Goal: Answer question/provide support

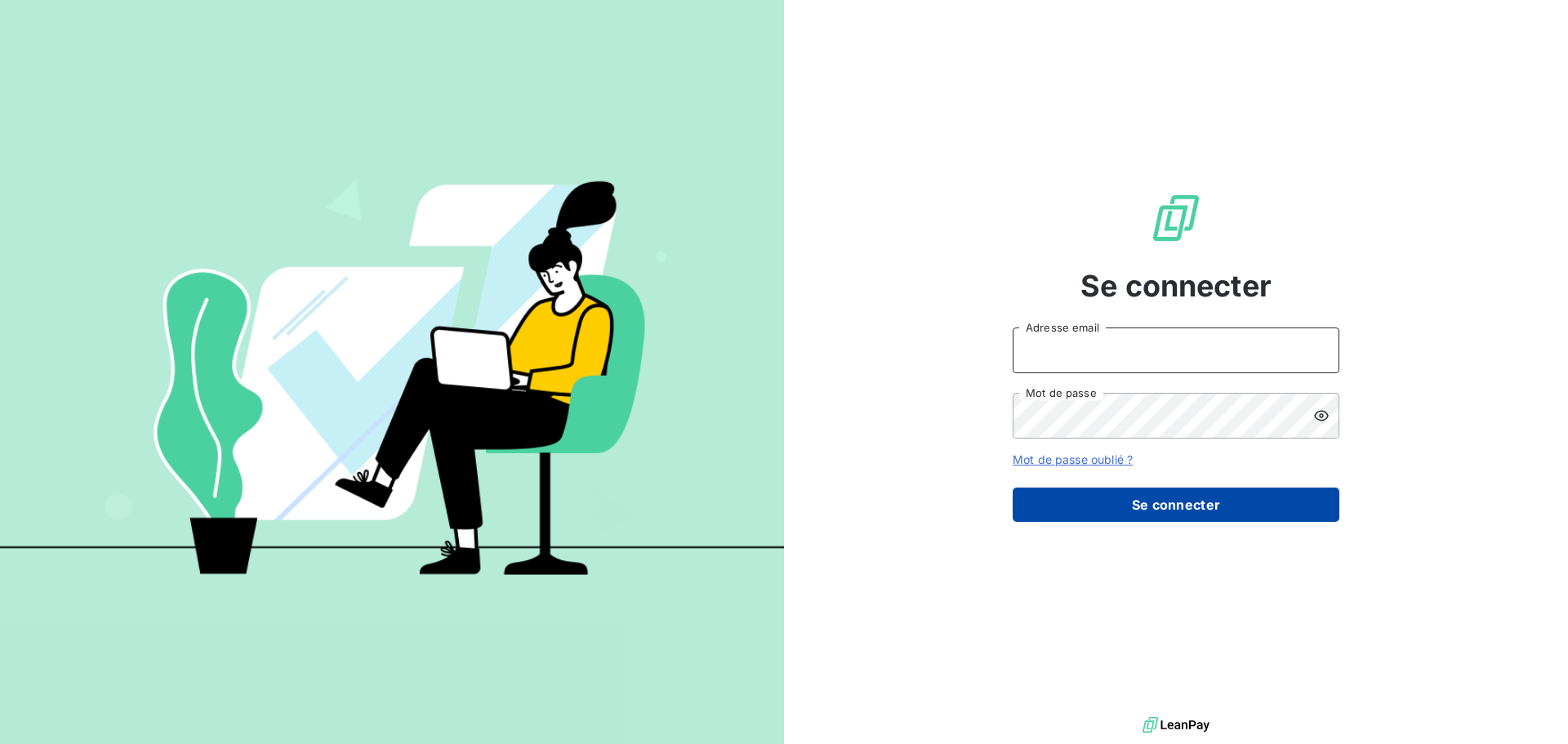
type input "[PERSON_NAME][EMAIL_ADDRESS][DOMAIN_NAME]"
click at [1183, 511] on button "Se connecter" at bounding box center [1176, 505] width 327 height 35
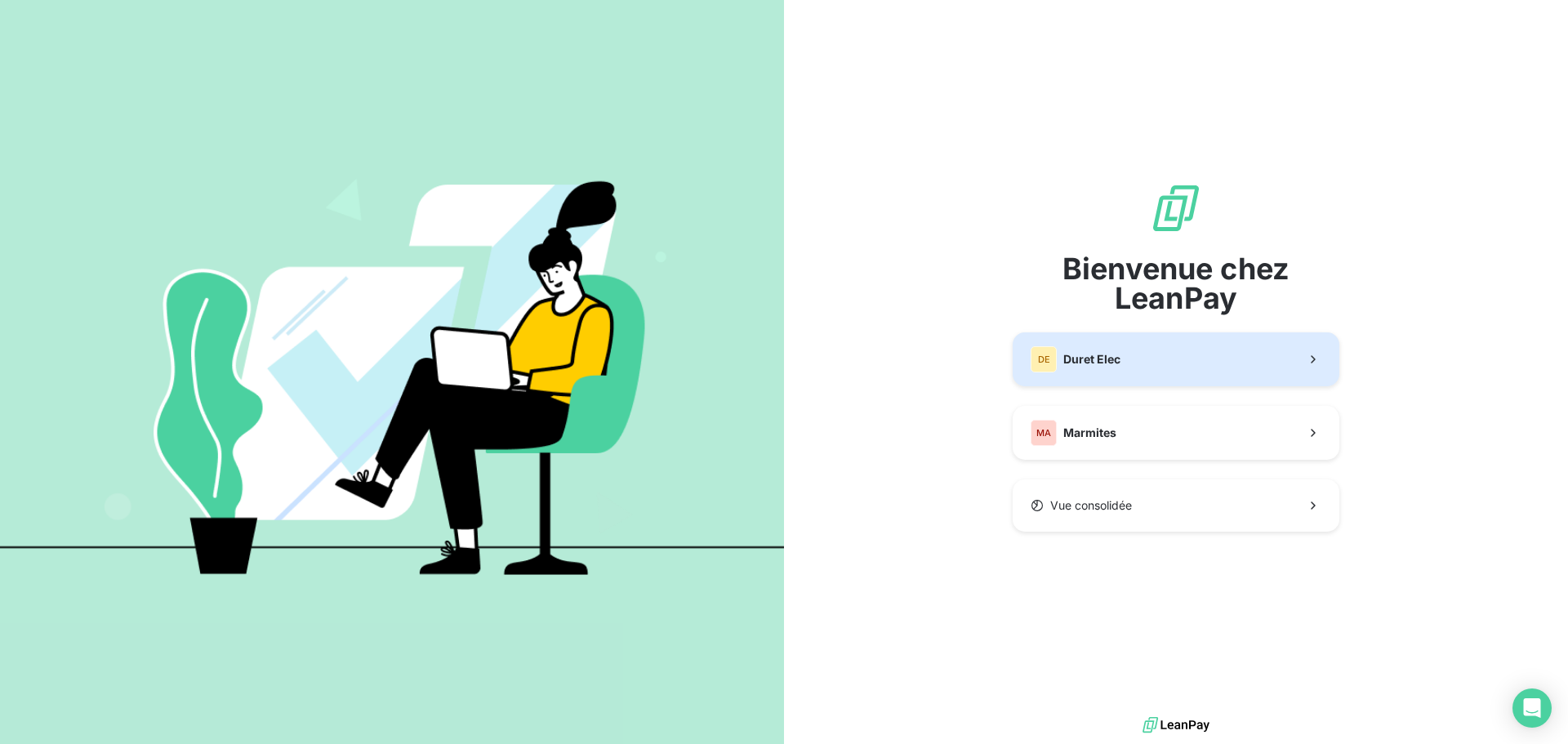
click at [1173, 356] on button "DE Duret Elec" at bounding box center [1176, 359] width 327 height 54
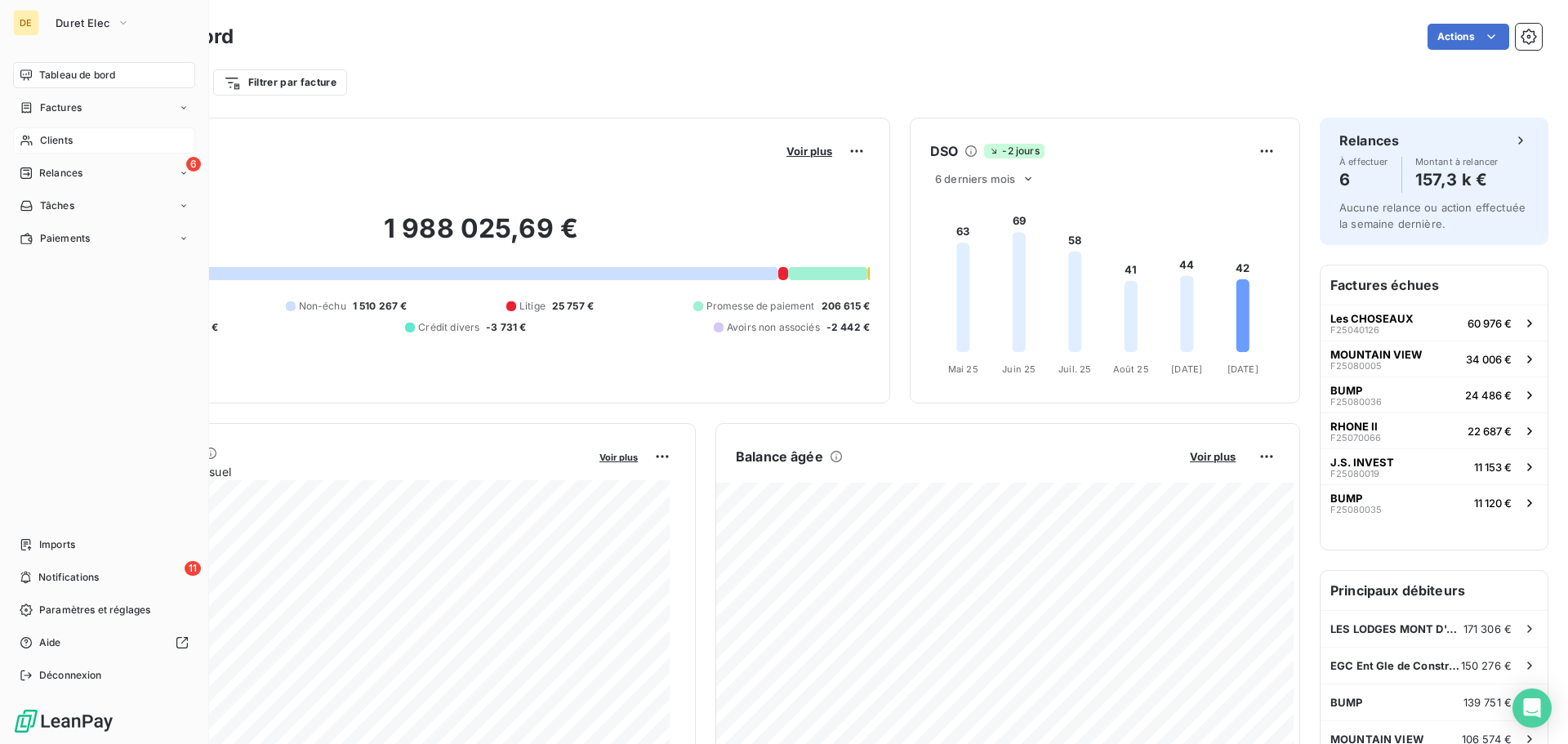
click at [32, 141] on icon at bounding box center [26, 140] width 14 height 13
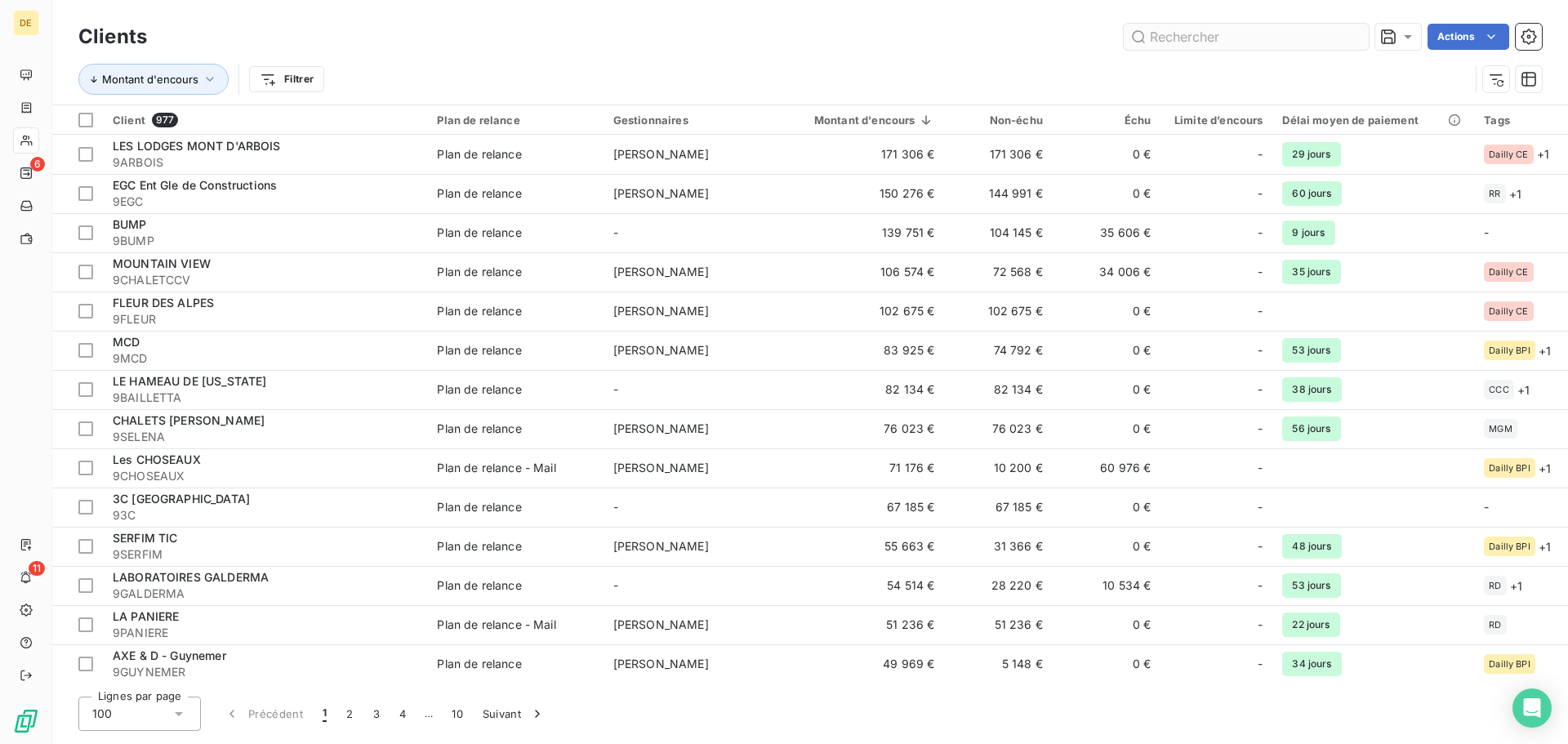
click at [1172, 33] on input "text" at bounding box center [1246, 36] width 245 height 26
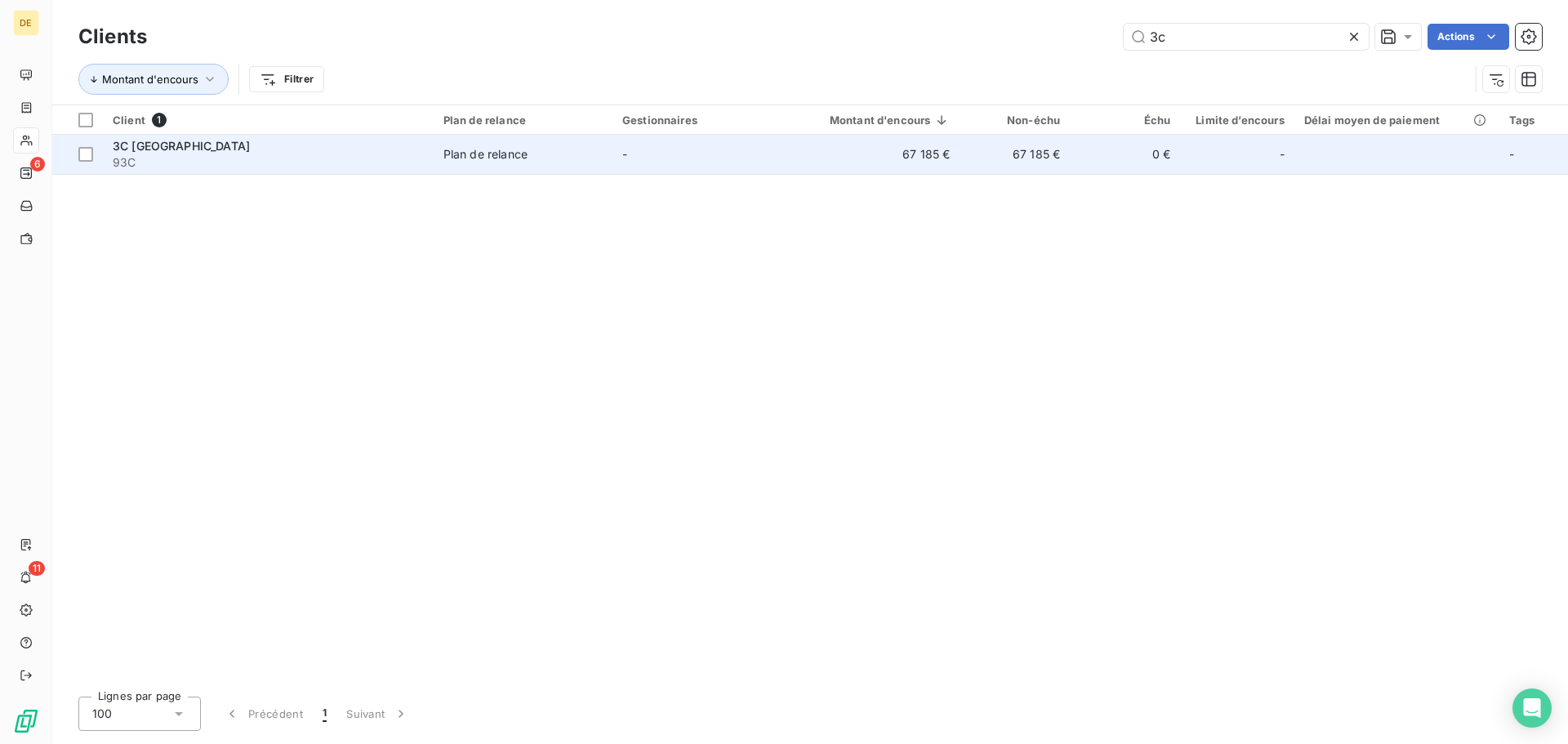
type input "3c"
click at [621, 148] on td "-" at bounding box center [701, 154] width 179 height 39
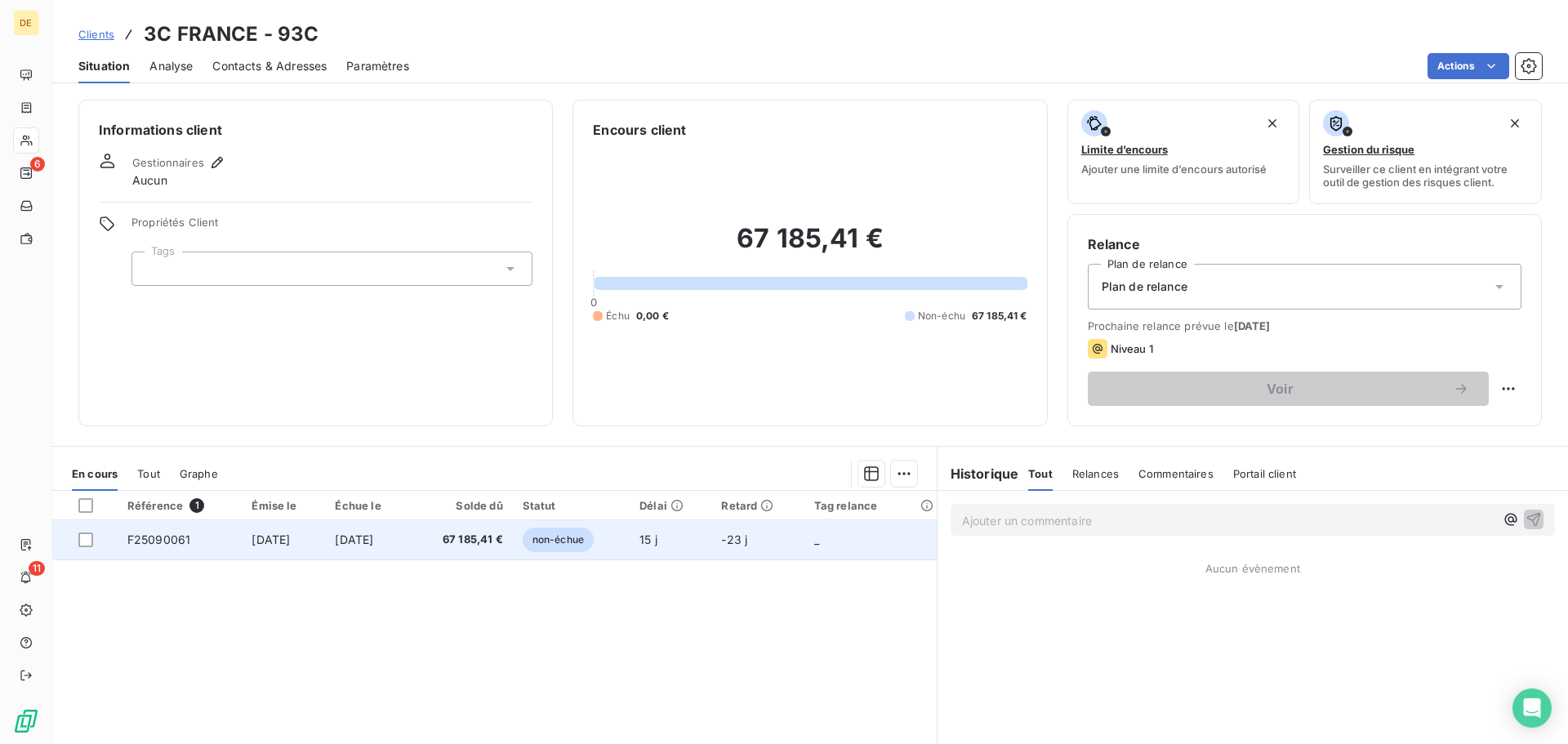
click at [467, 541] on span "67 185,41 €" at bounding box center [461, 540] width 84 height 16
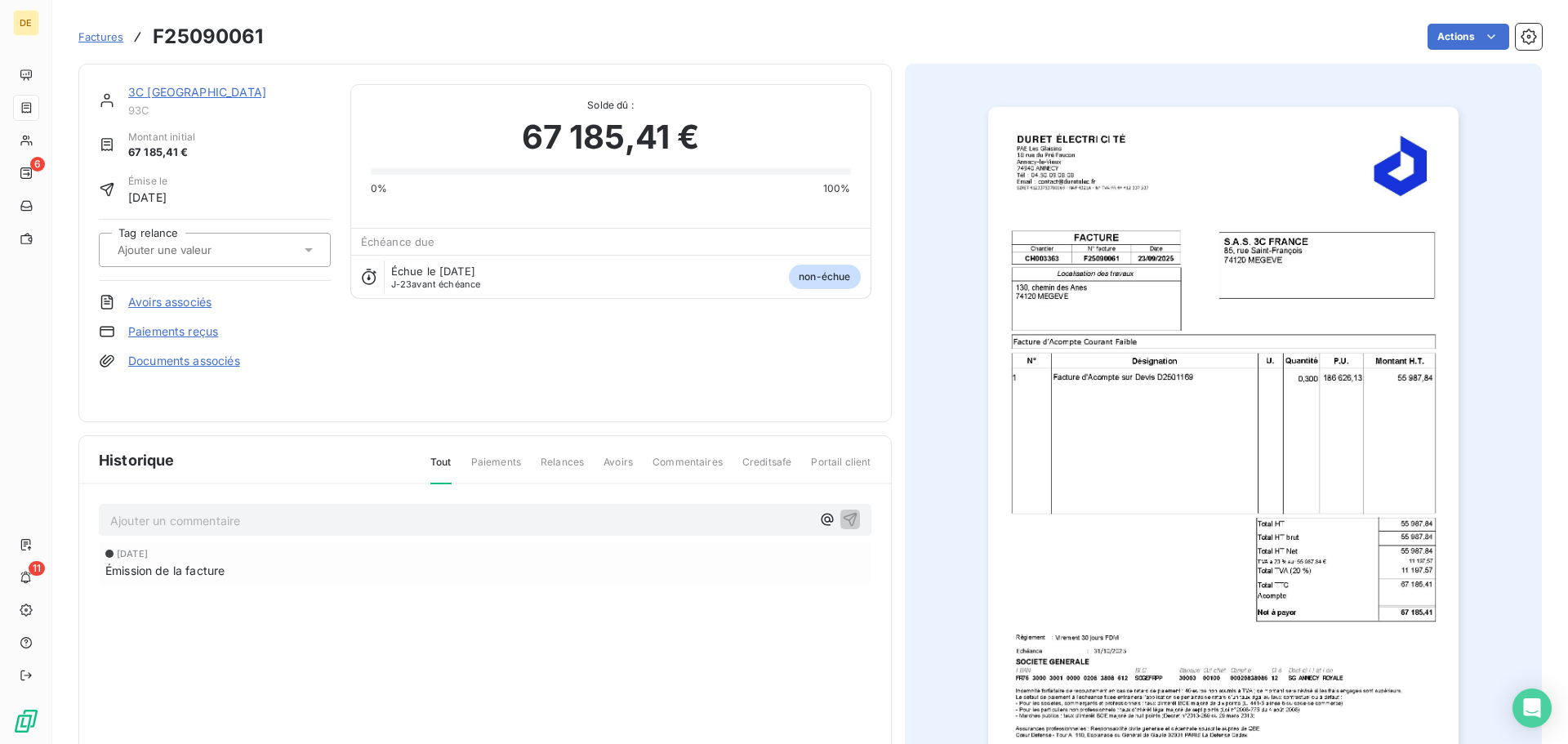
click at [144, 93] on link "3C [GEOGRAPHIC_DATA]" at bounding box center [197, 92] width 138 height 14
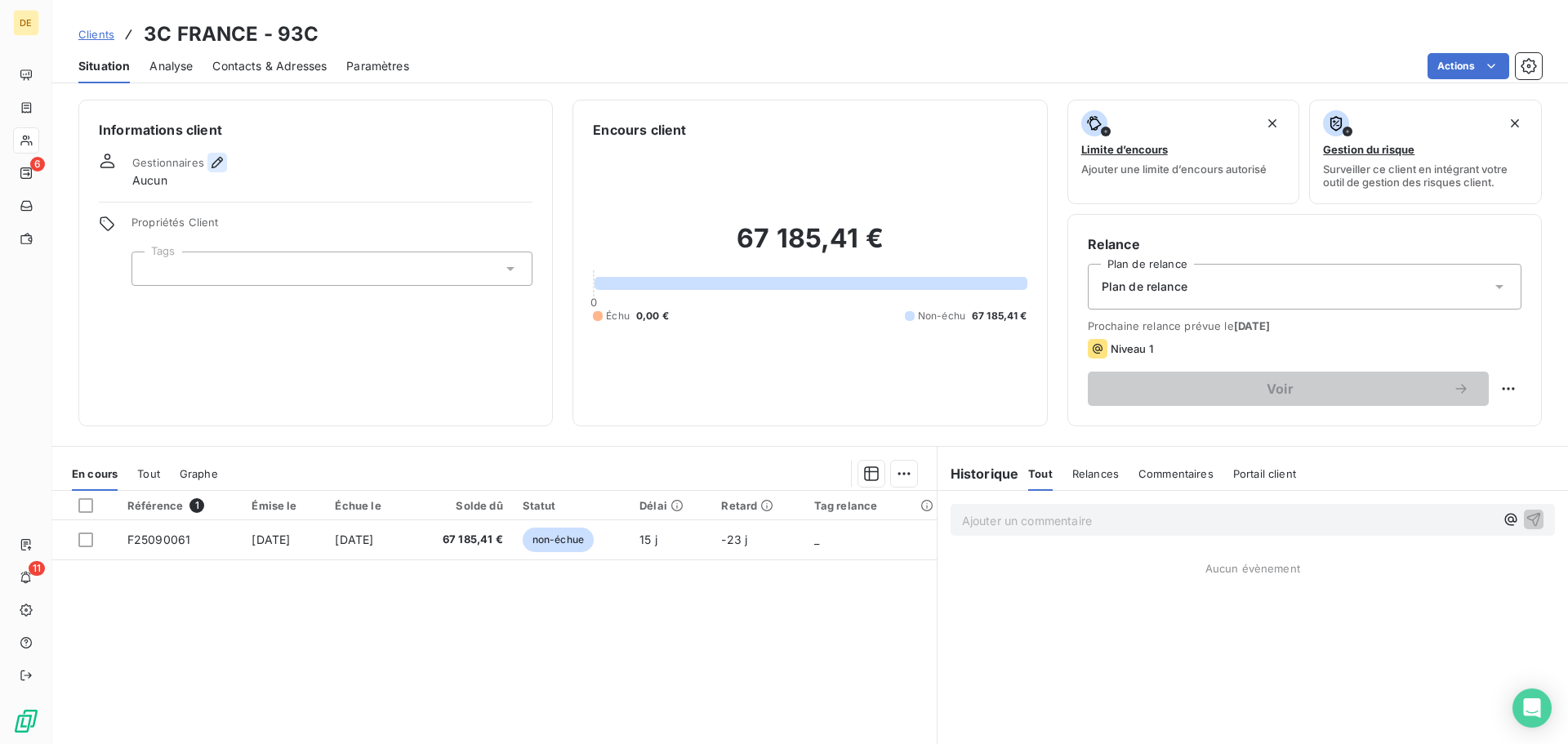
click at [218, 162] on icon "button" at bounding box center [217, 163] width 16 height 16
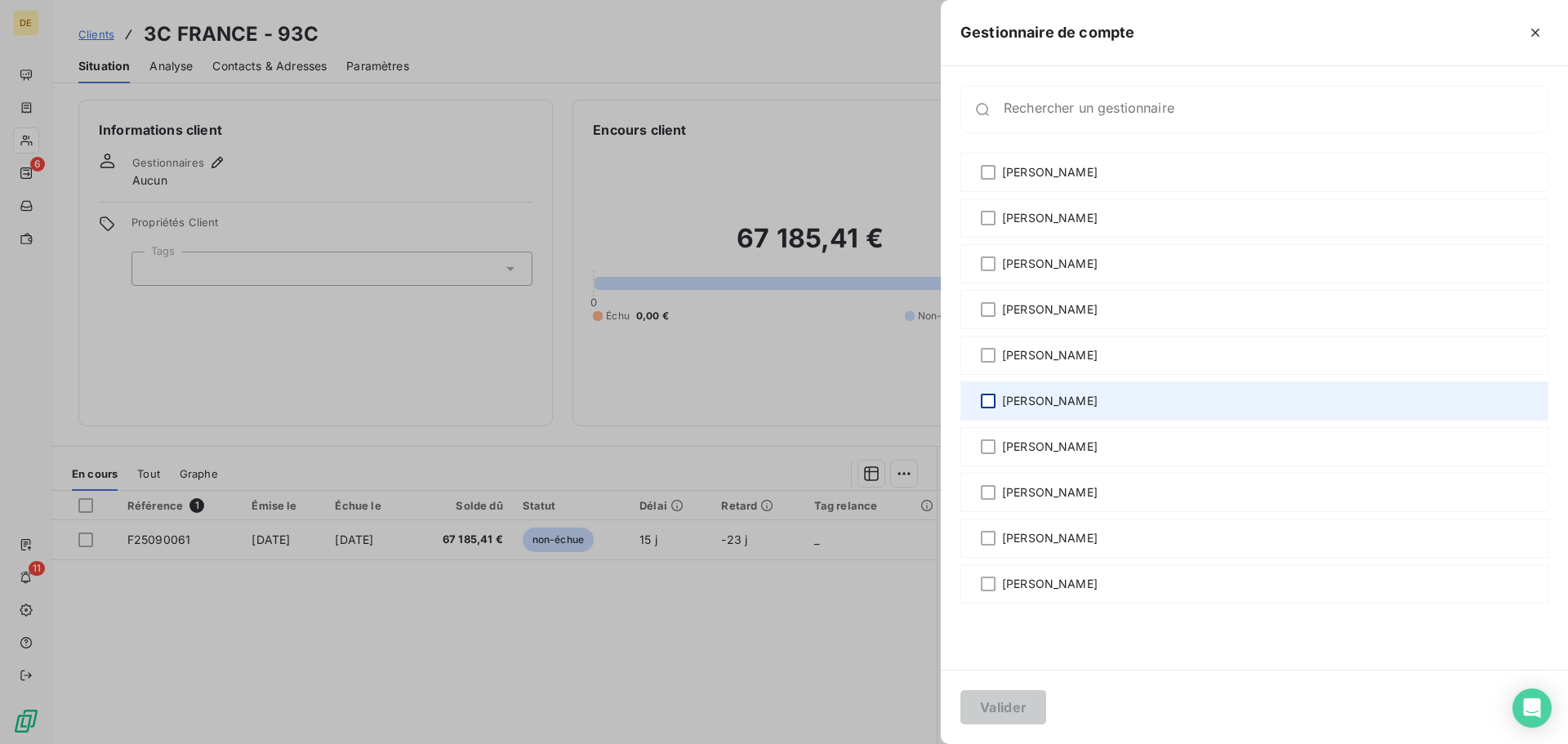
click at [984, 404] on div at bounding box center [988, 401] width 15 height 15
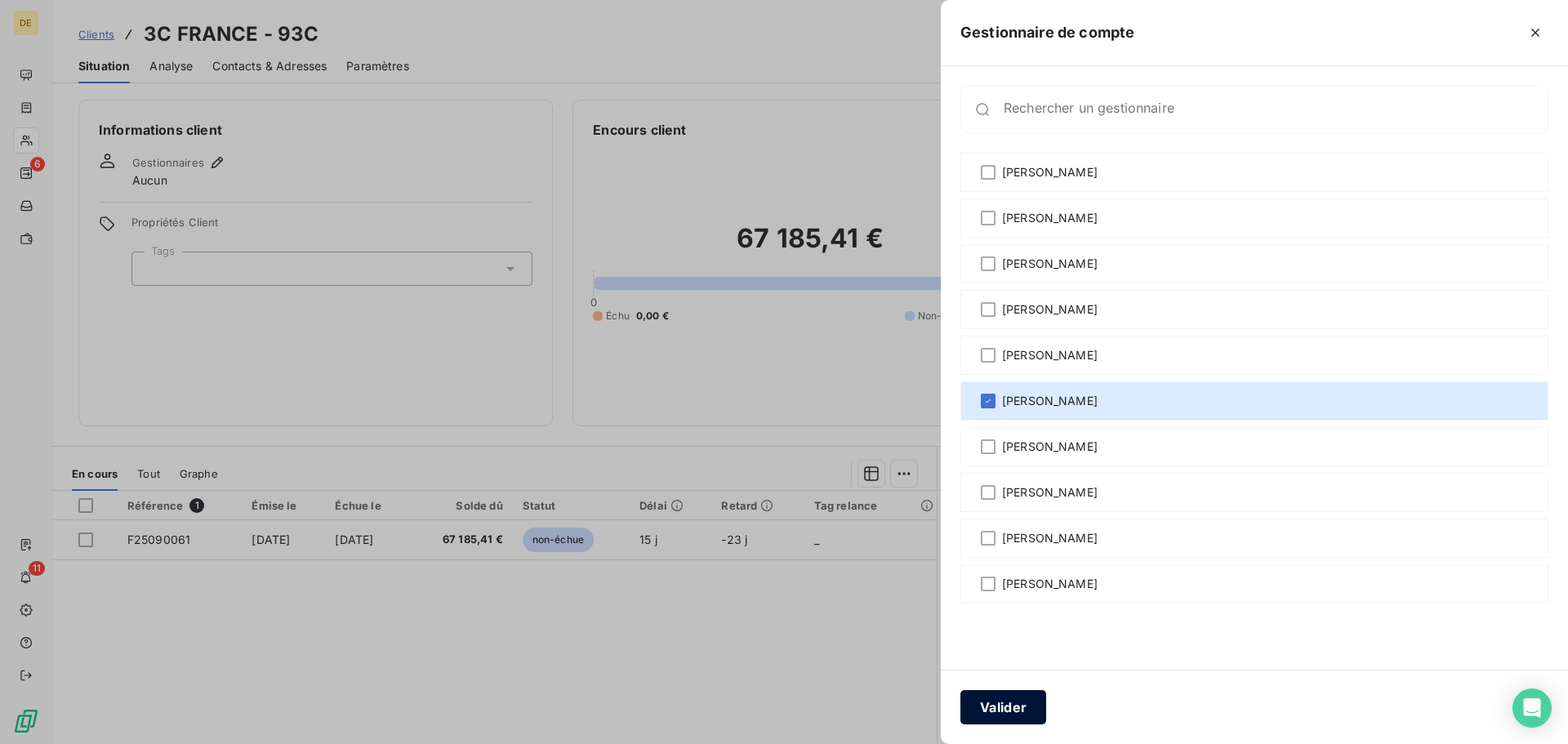
click at [1005, 708] on button "Valider" at bounding box center [1003, 708] width 85 height 35
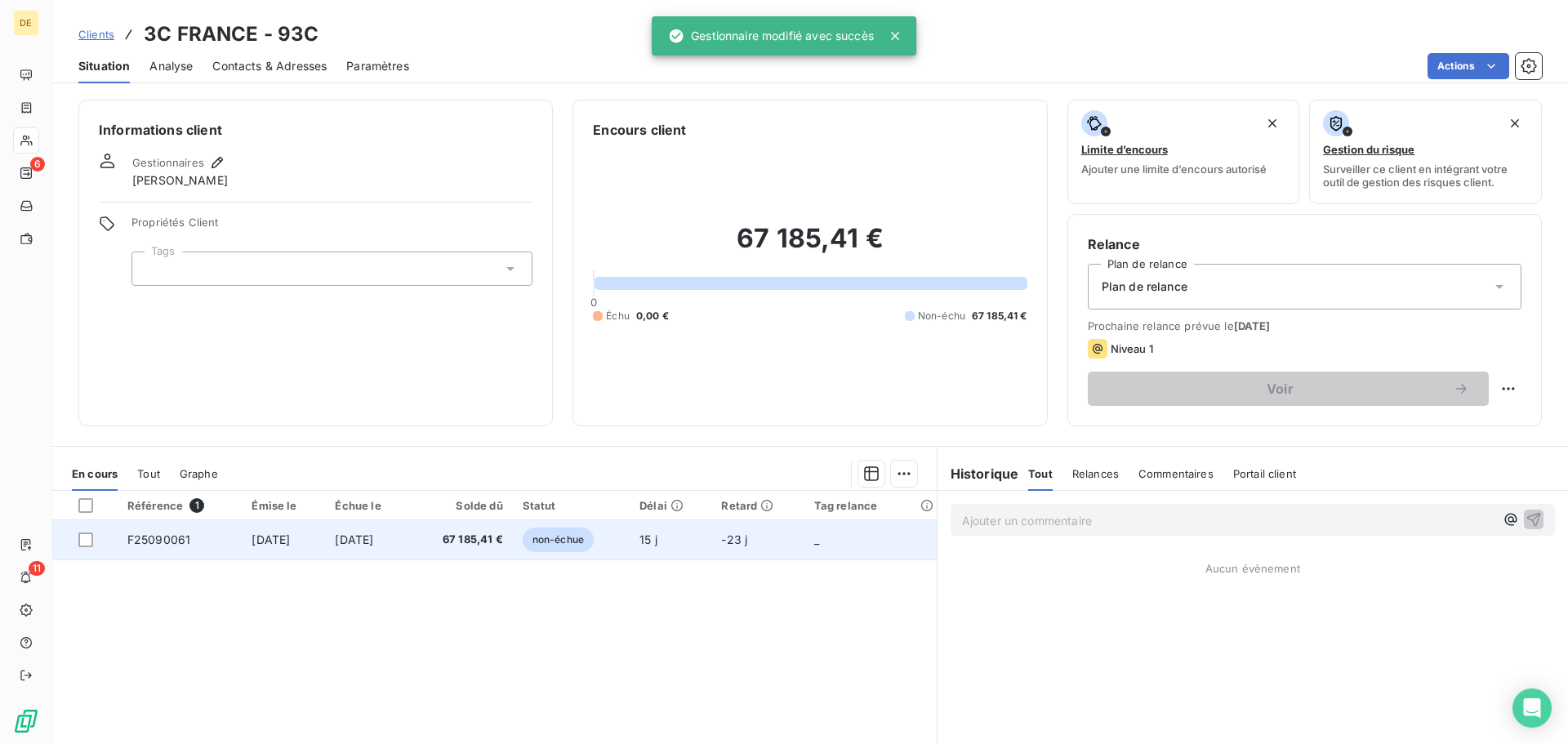
click at [492, 535] on span "67 185,41 €" at bounding box center [461, 540] width 84 height 16
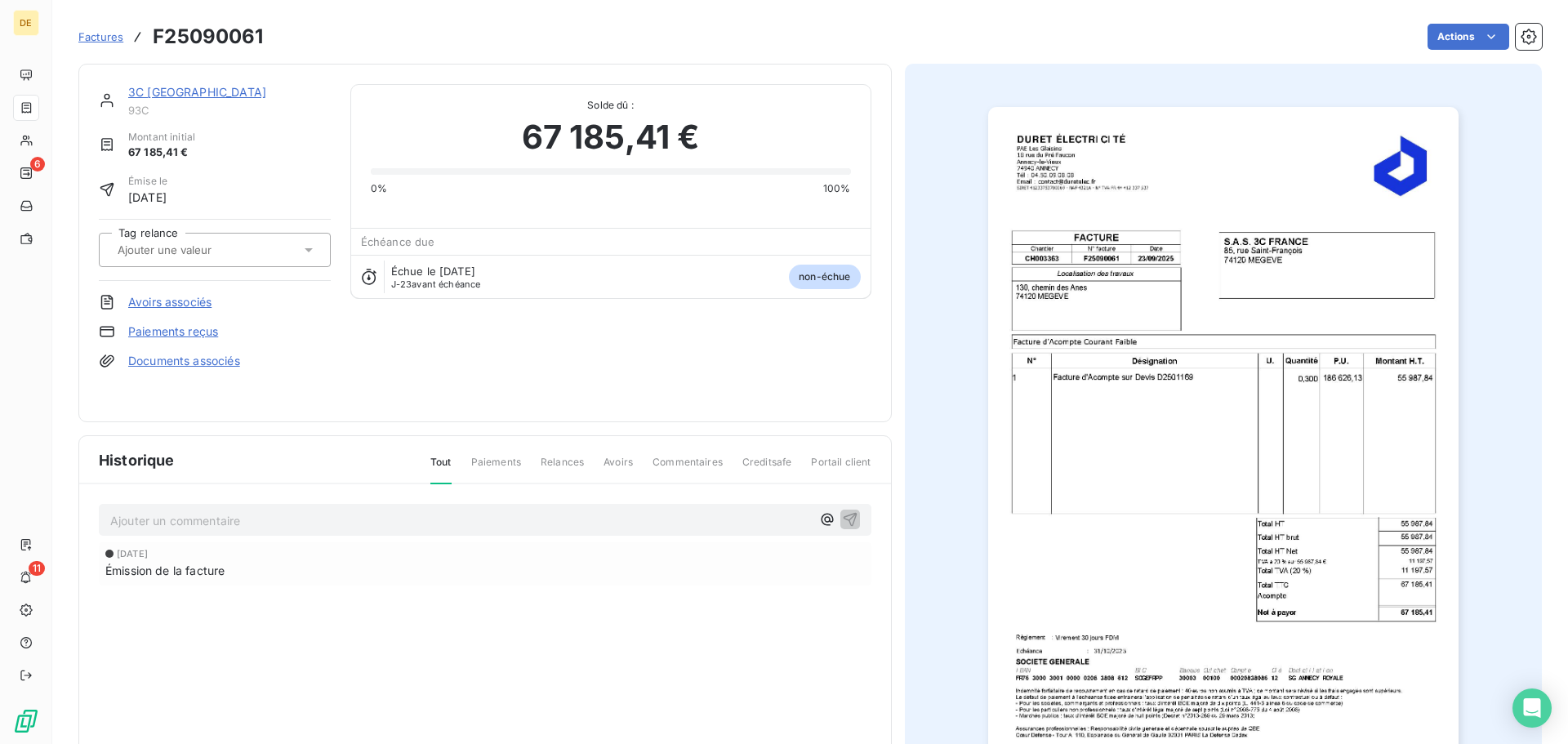
click at [474, 520] on p "Ajouter un commentaire ﻿" at bounding box center [460, 521] width 700 height 20
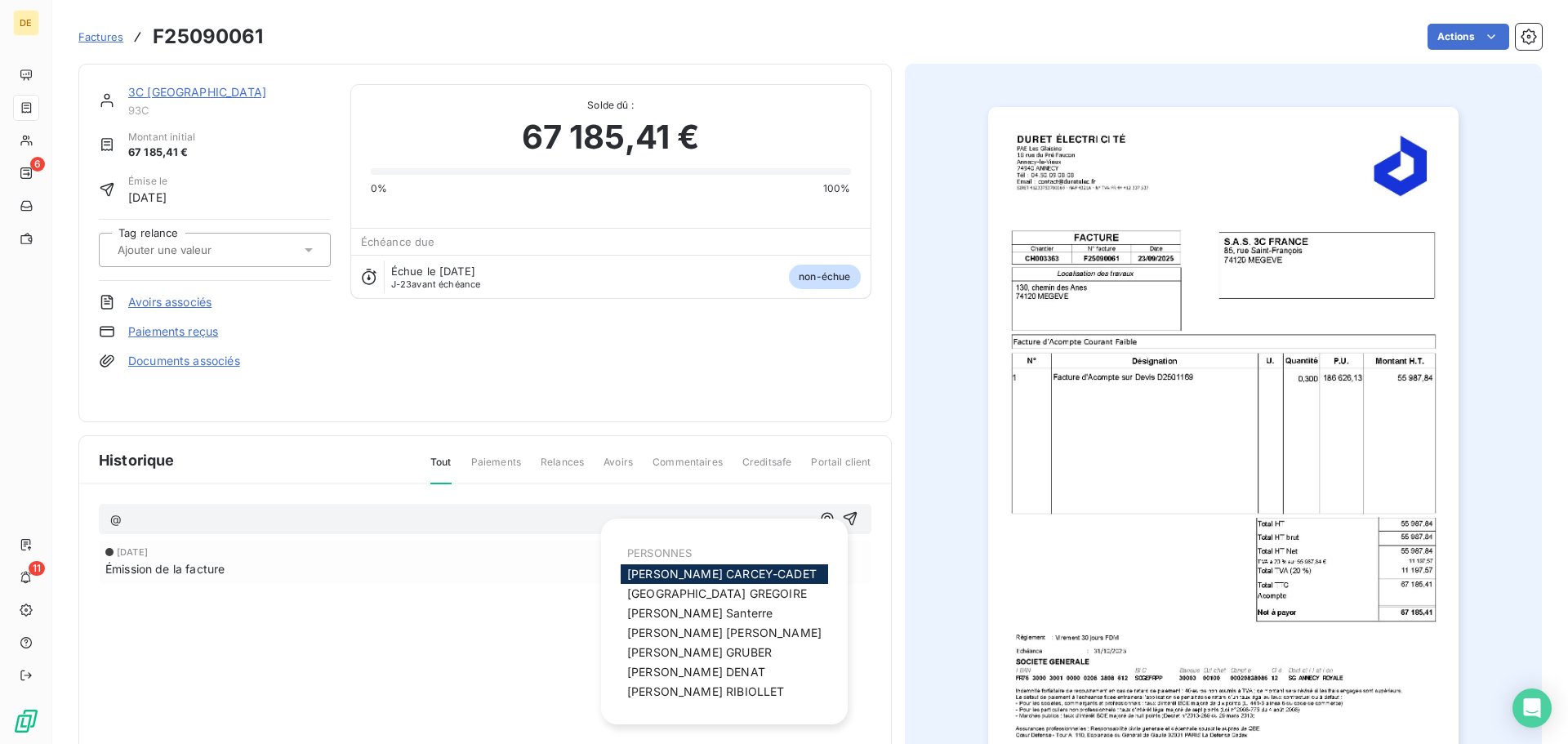
click at [602, 326] on div "3C FRANCE 93C Montant initial 67 185,41 € Émise le [DATE] Tag relance Avoirs as…" at bounding box center [485, 243] width 772 height 318
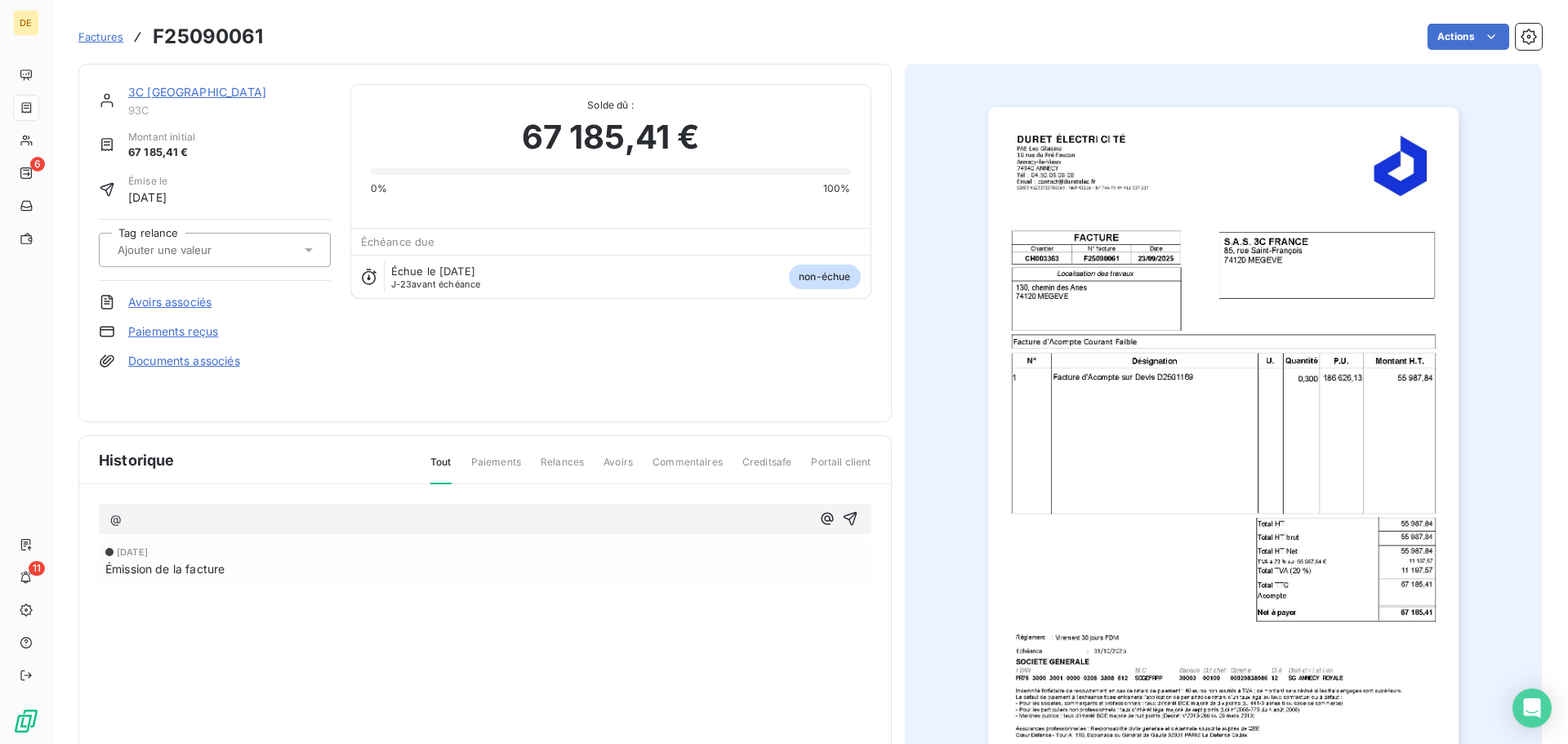
click at [325, 520] on p "@" at bounding box center [460, 520] width 700 height 19
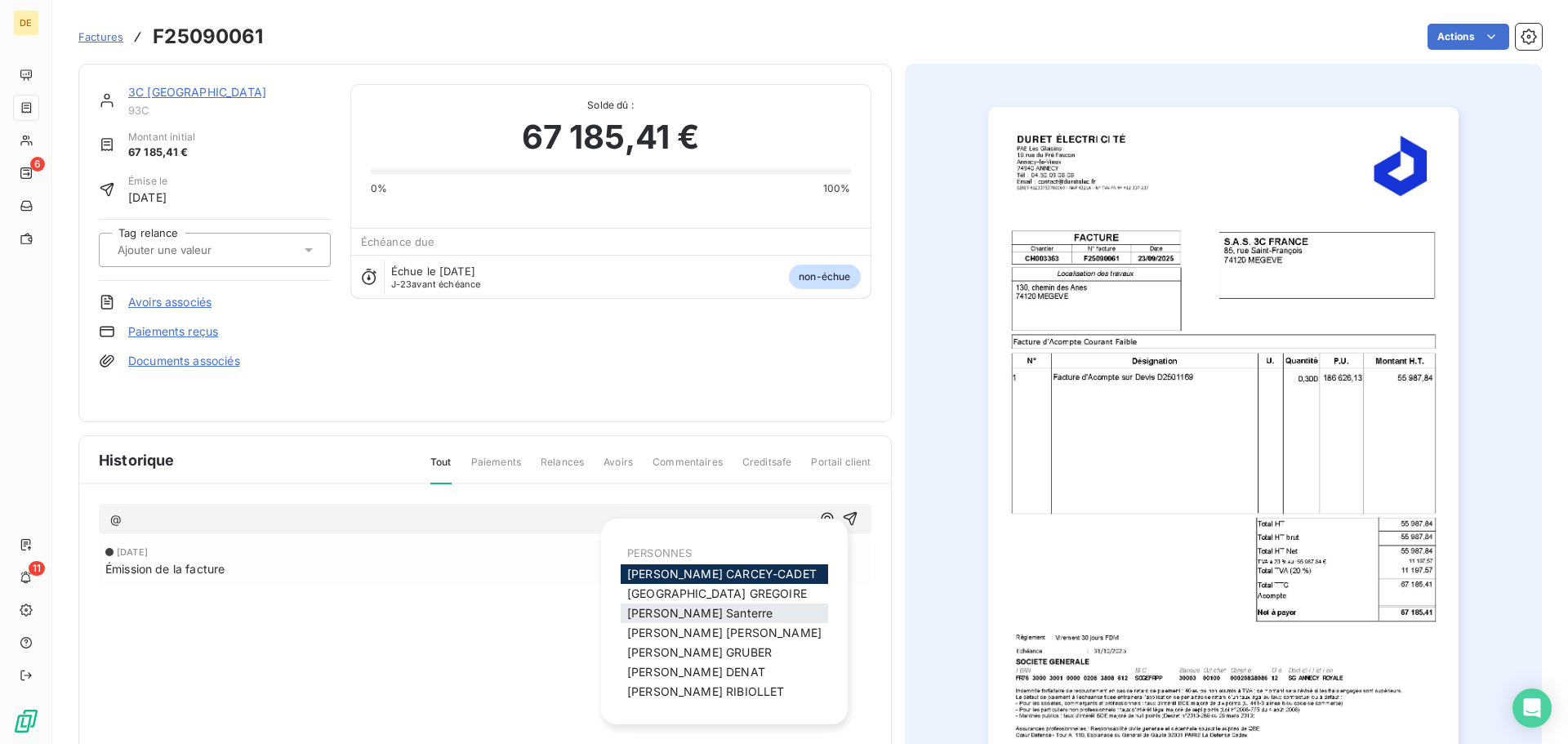
click at [663, 615] on span "[PERSON_NAME]" at bounding box center [700, 612] width 145 height 14
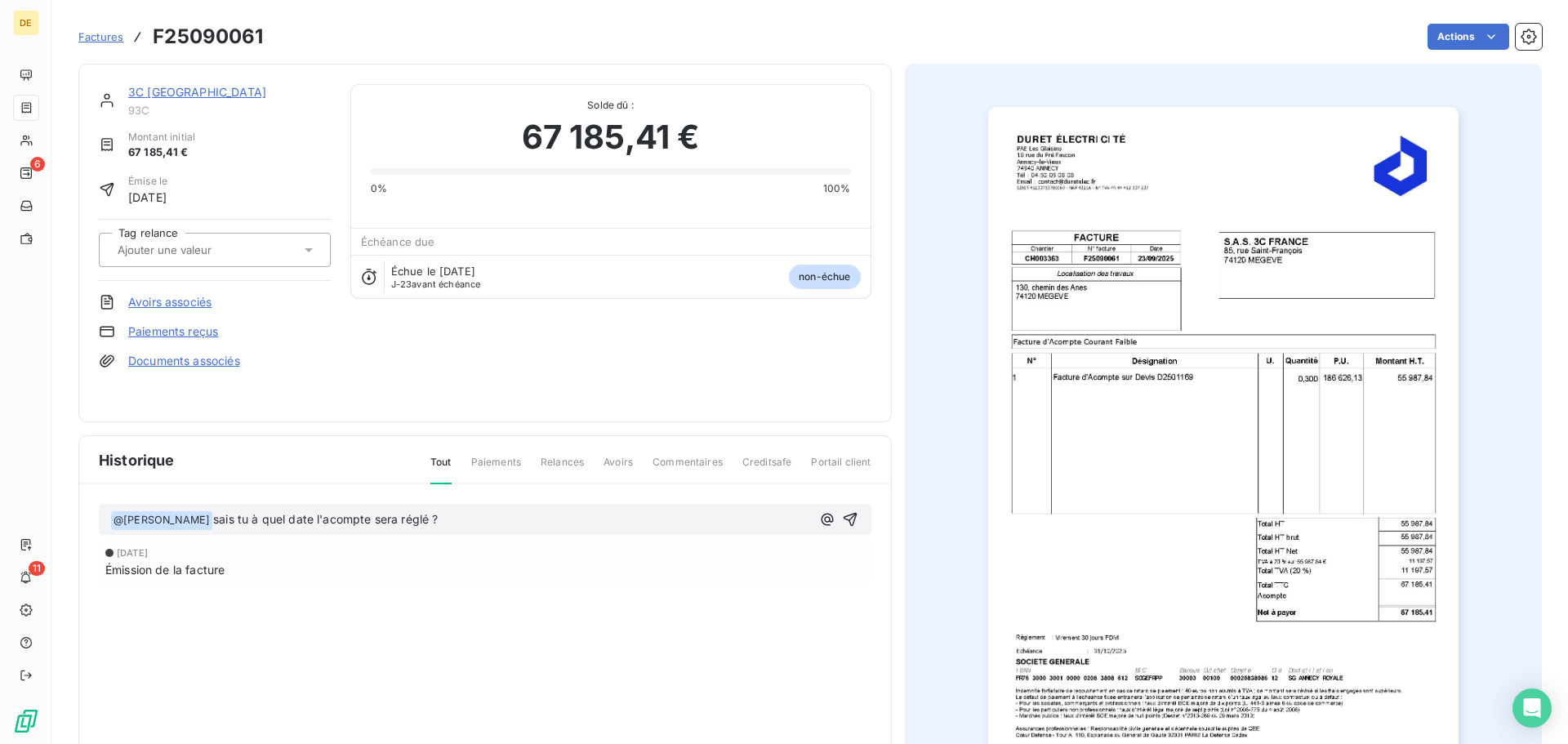
click at [276, 516] on span "sais tu à quel date l'acompte sera réglé ?" at bounding box center [325, 519] width 224 height 14
click at [848, 519] on icon "button" at bounding box center [849, 520] width 14 height 14
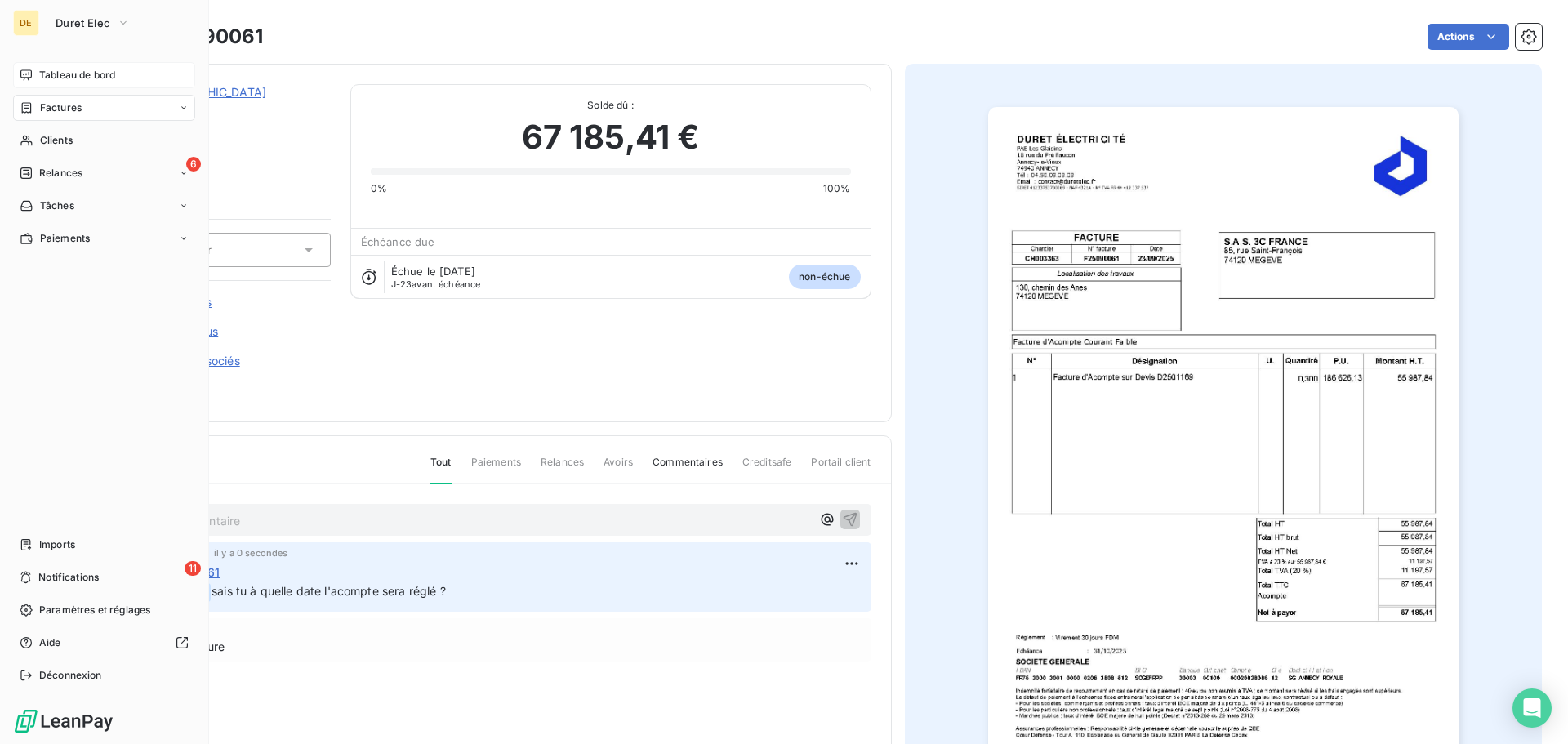
click at [43, 77] on span "Tableau de bord" at bounding box center [77, 75] width 76 height 15
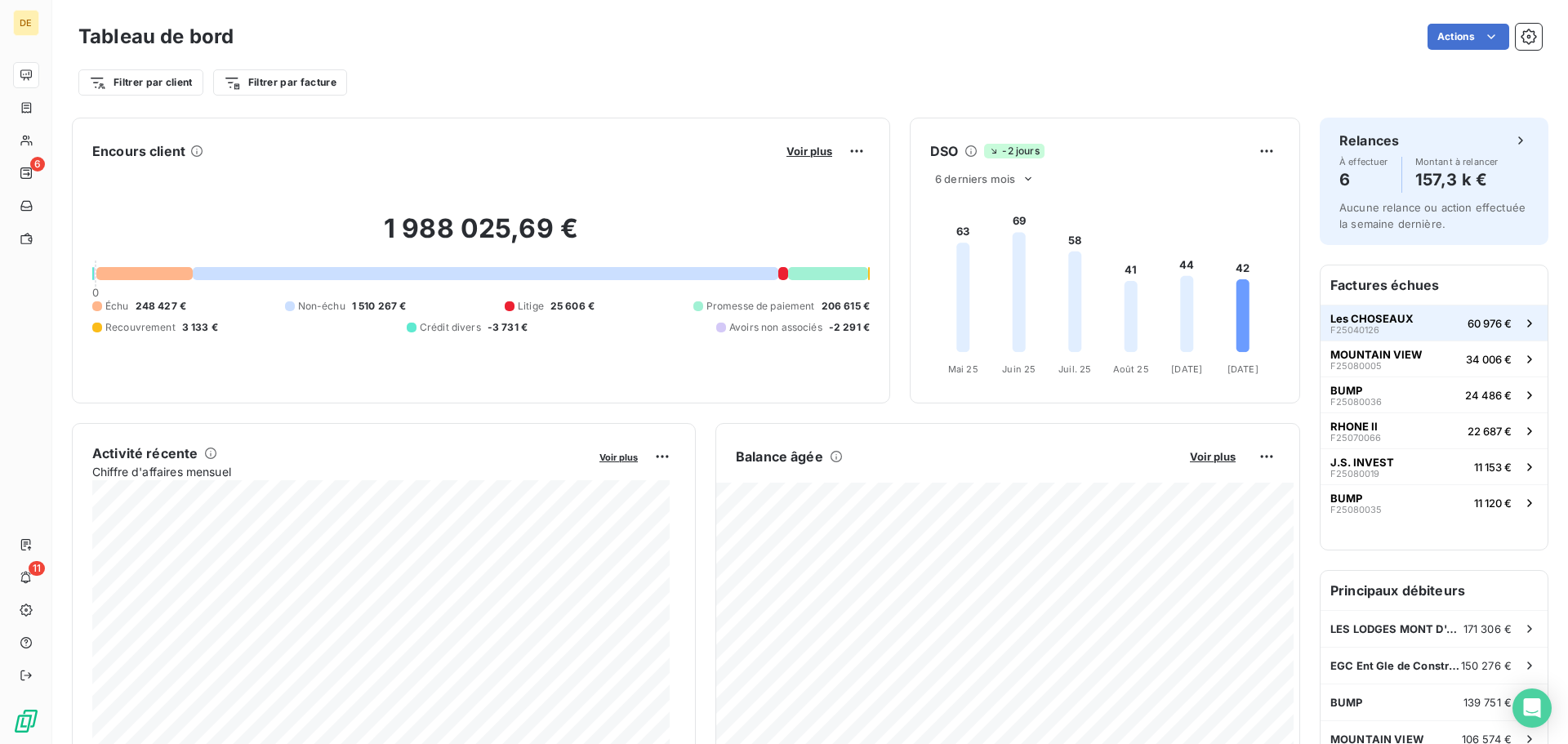
click at [1347, 320] on span "Les CHOSEAUX" at bounding box center [1373, 318] width 84 height 13
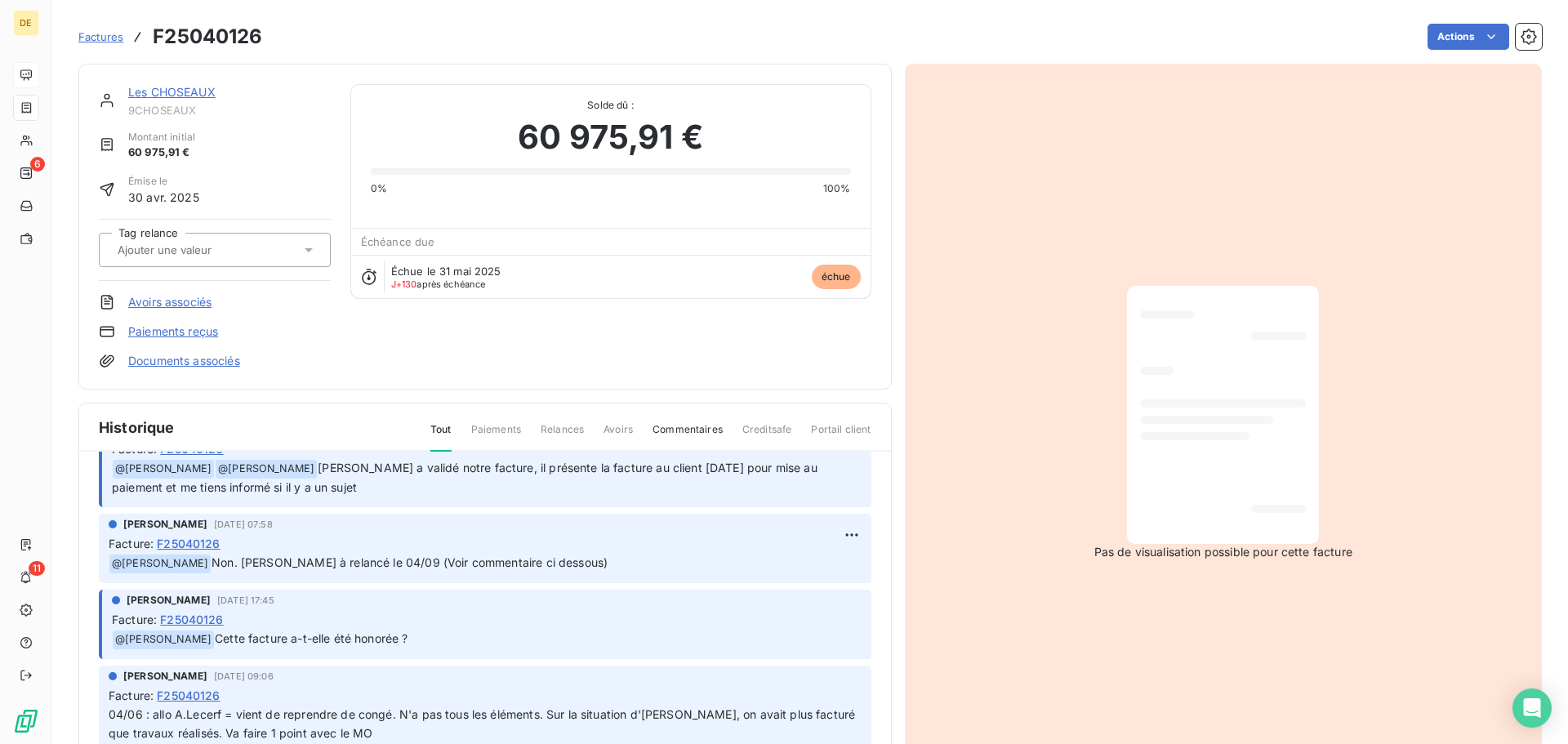
scroll to position [327, 0]
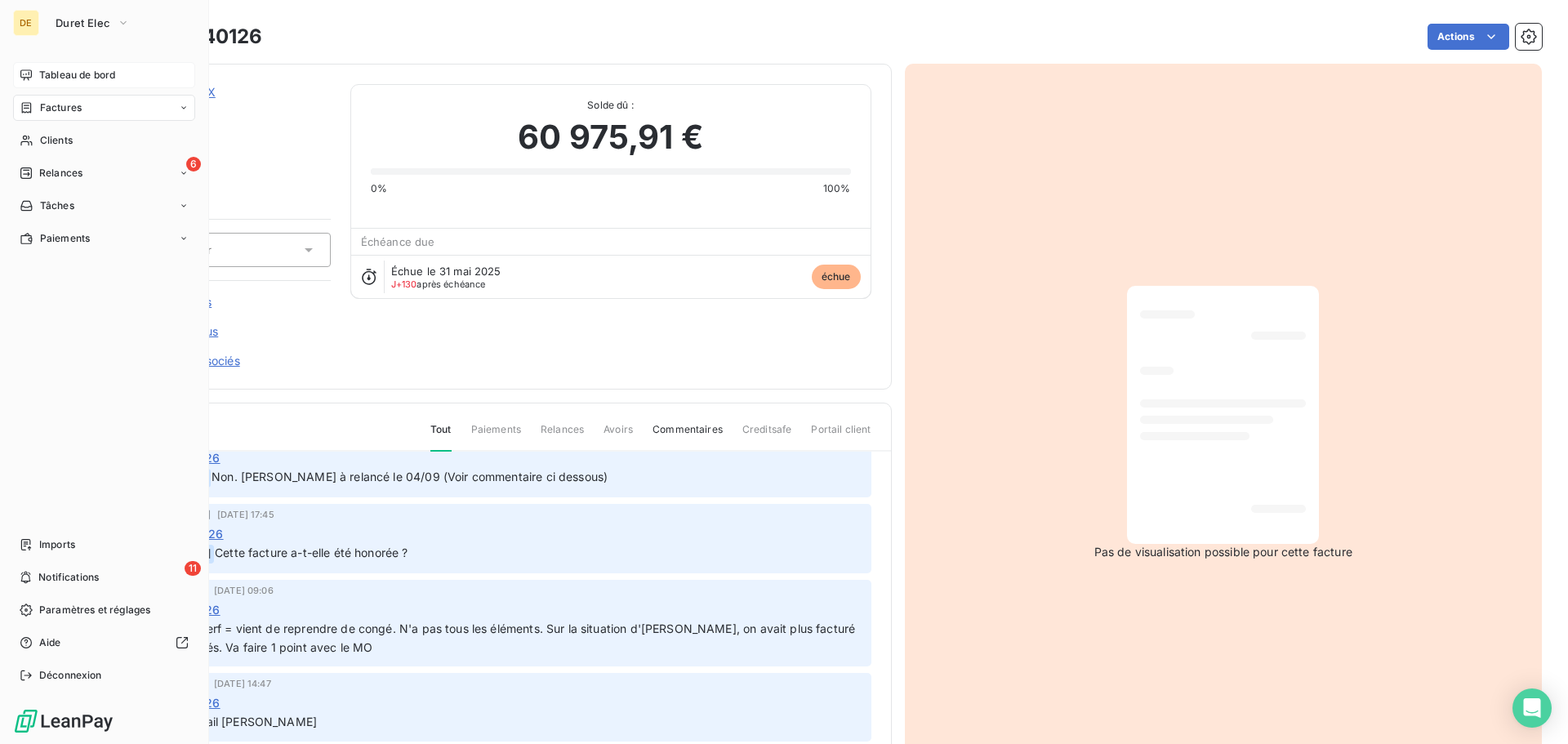
click at [28, 69] on icon at bounding box center [26, 75] width 13 height 13
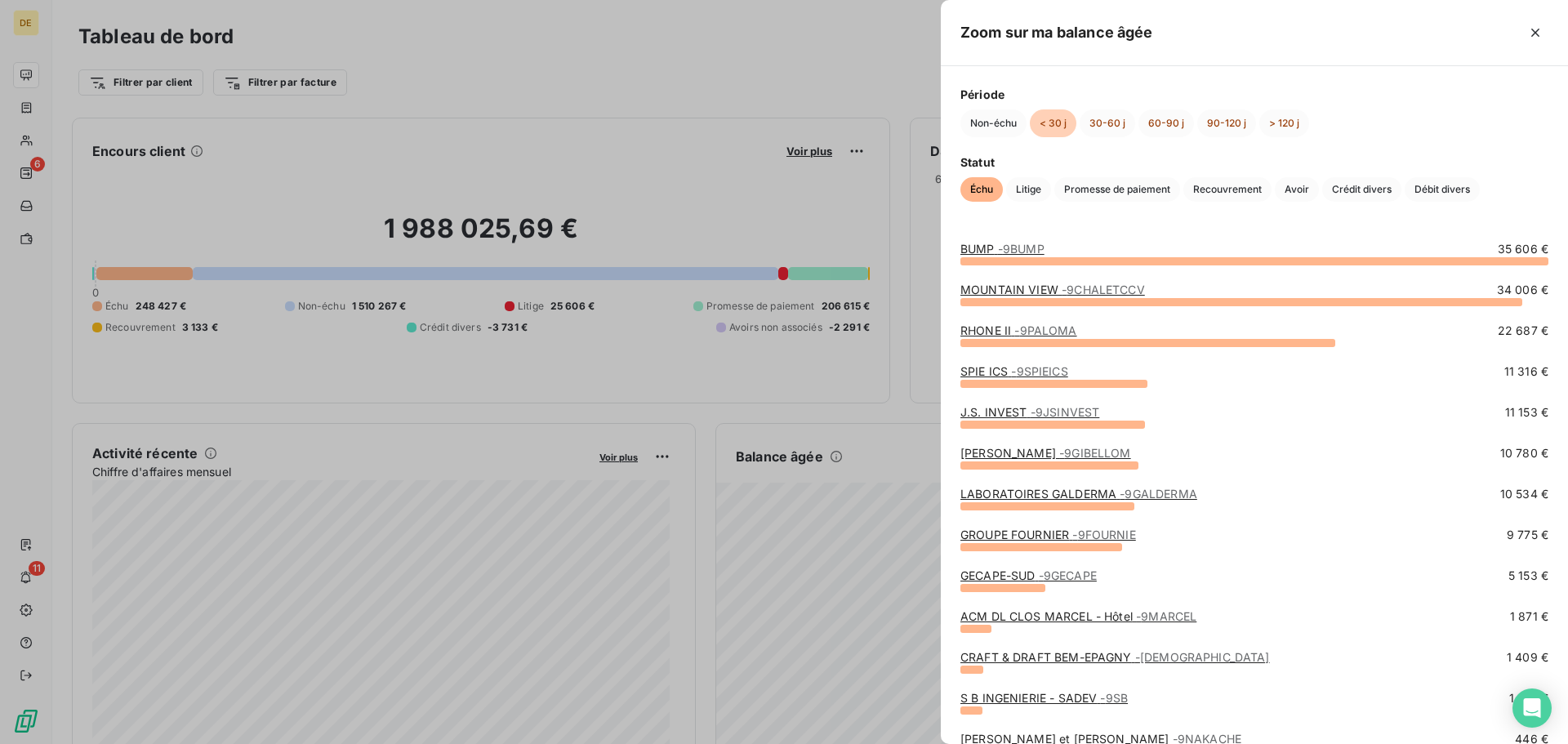
click at [683, 77] on div at bounding box center [784, 372] width 1568 height 744
